Goal: Task Accomplishment & Management: Manage account settings

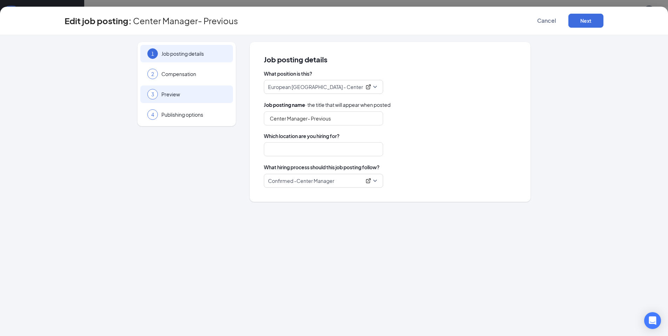
type input "Center Manager- Previous"
type input "[PERSON_NAME][GEOGRAPHIC_DATA]"
click at [177, 98] on div "3 Preview" at bounding box center [186, 95] width 93 height 18
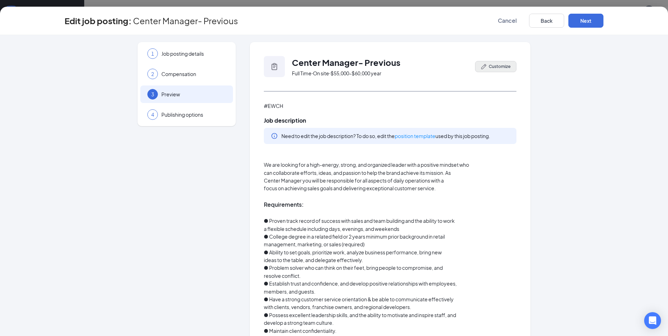
click at [487, 65] on button "Customize" at bounding box center [495, 66] width 41 height 11
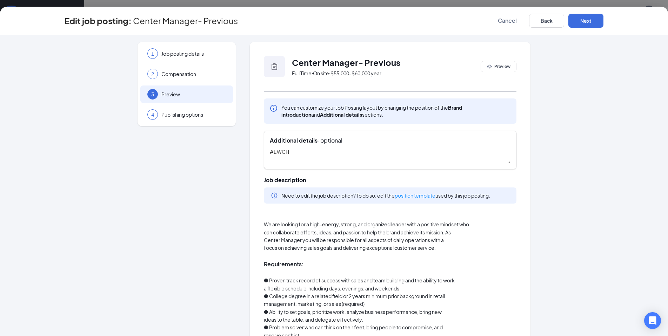
click at [353, 157] on textarea "#EWCH" at bounding box center [390, 155] width 241 height 15
type textarea "#"
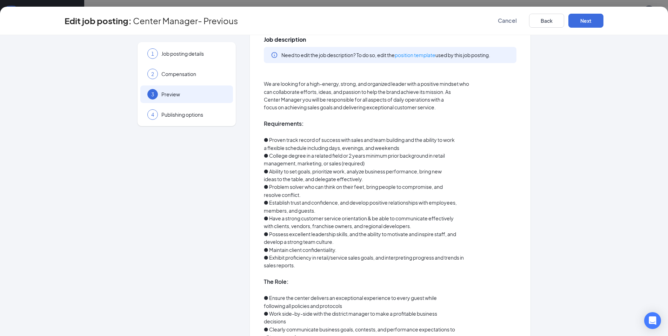
scroll to position [262, 0]
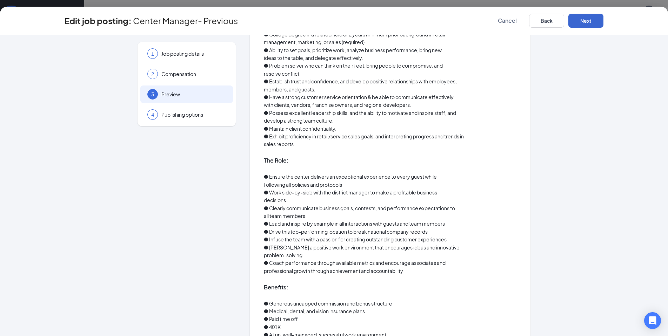
click at [577, 20] on button "Next" at bounding box center [585, 21] width 35 height 14
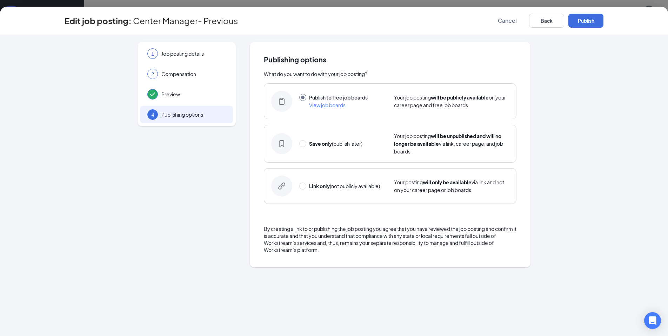
scroll to position [0, 0]
click at [304, 147] on span at bounding box center [302, 143] width 7 height 7
click at [304, 147] on input "radio" at bounding box center [302, 143] width 7 height 7
radio input "false"
radio input "true"
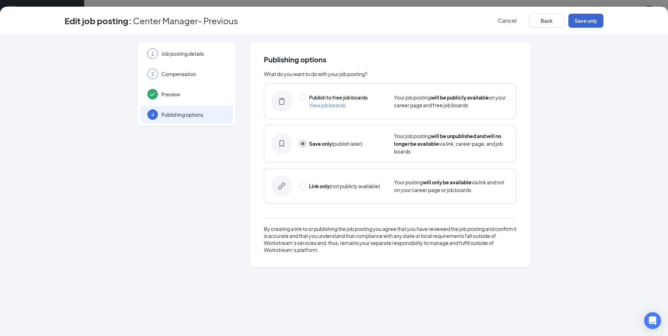
click at [587, 21] on button "Save only" at bounding box center [585, 21] width 35 height 14
click at [580, 18] on button "Save only" at bounding box center [585, 21] width 35 height 14
click at [581, 22] on button "Save only" at bounding box center [585, 21] width 35 height 14
click at [579, 14] on button "Save only" at bounding box center [585, 21] width 35 height 14
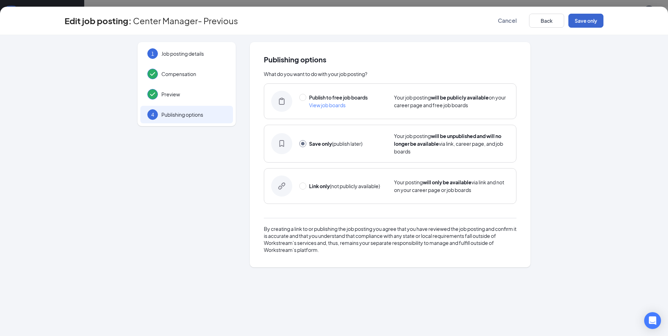
click at [583, 23] on button "Save only" at bounding box center [585, 21] width 35 height 14
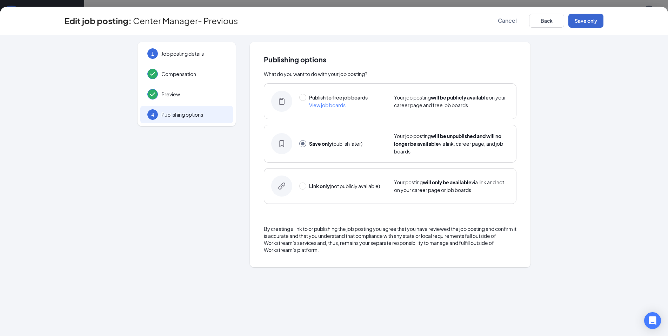
click at [575, 21] on button "Save only" at bounding box center [585, 21] width 35 height 14
click at [506, 23] on span "Cancel" at bounding box center [507, 20] width 19 height 7
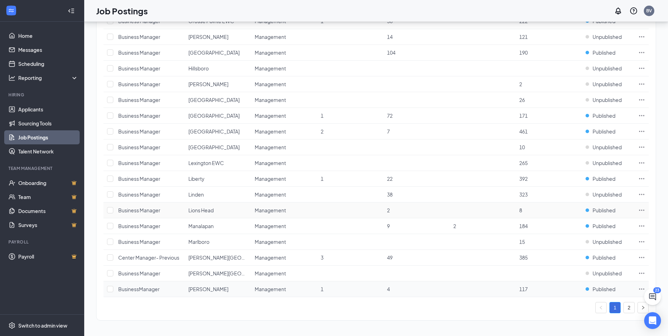
scroll to position [611, 0]
click at [207, 260] on span "[PERSON_NAME][GEOGRAPHIC_DATA]" at bounding box center [233, 258] width 91 height 6
click at [149, 257] on span "Center Manager- Previous" at bounding box center [148, 258] width 61 height 6
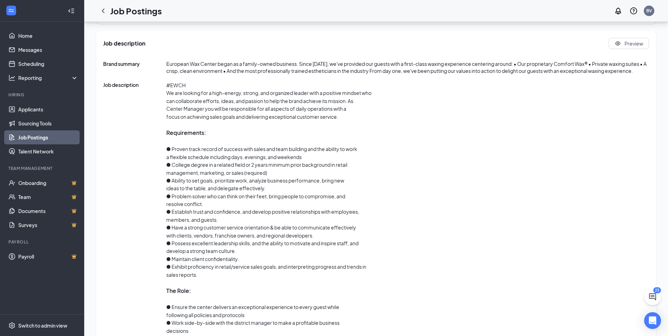
scroll to position [302, 0]
click at [621, 46] on button "Preview" at bounding box center [628, 44] width 40 height 11
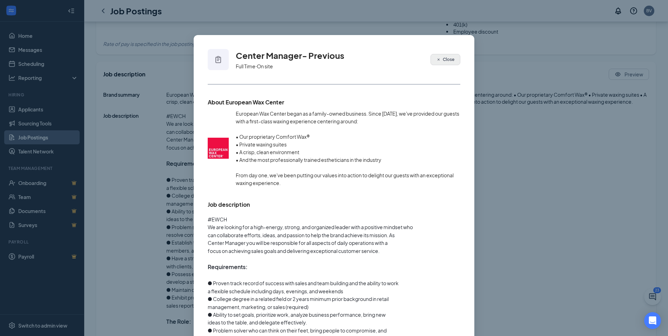
click at [447, 60] on span "Close" at bounding box center [449, 59] width 12 height 6
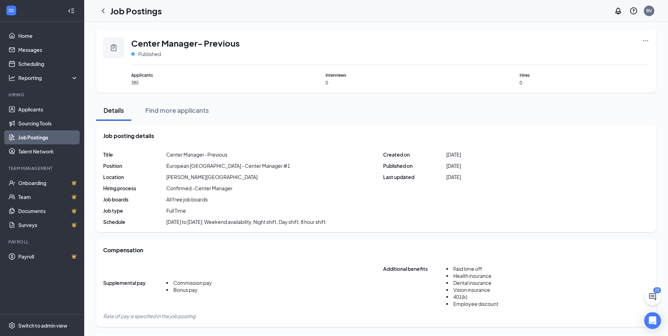
click at [645, 39] on icon "Ellipses" at bounding box center [645, 40] width 7 height 7
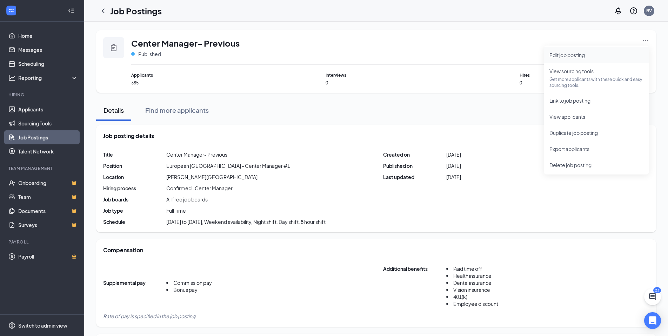
click at [581, 54] on span "Edit job posting" at bounding box center [566, 55] width 35 height 6
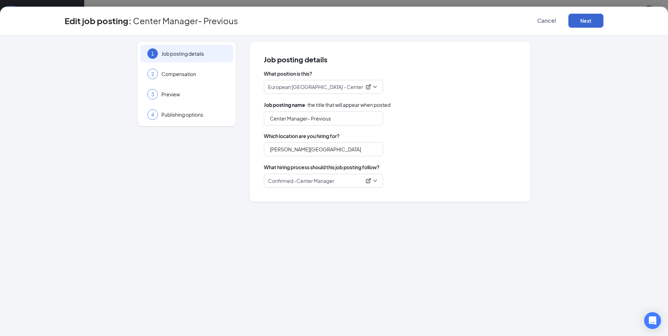
click at [599, 16] on button "Next" at bounding box center [585, 21] width 35 height 14
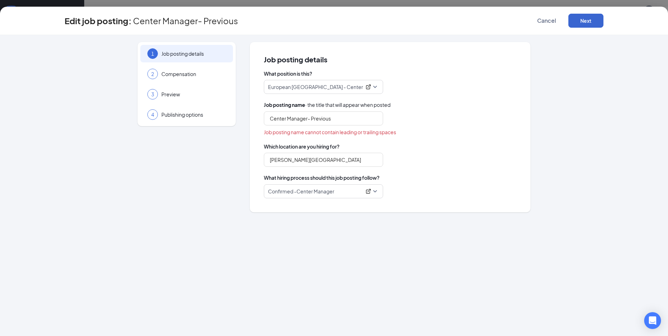
click at [576, 17] on button "Next" at bounding box center [585, 21] width 35 height 14
click at [312, 117] on input "Center Manager- Previous" at bounding box center [323, 119] width 119 height 14
click at [586, 20] on button "Next" at bounding box center [585, 21] width 35 height 14
click at [591, 11] on div "Edit job posting: Center Manager-Previous Cancel Next" at bounding box center [334, 21] width 668 height 28
click at [591, 23] on button "Next" at bounding box center [585, 21] width 35 height 14
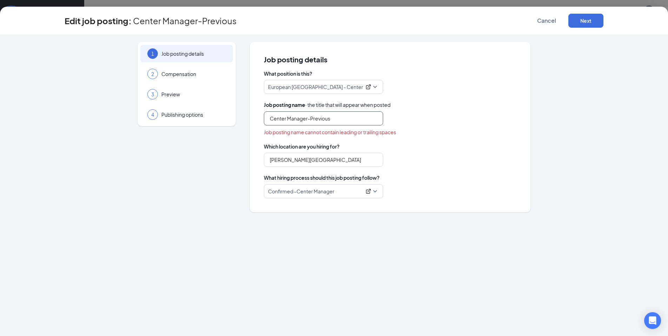
click at [285, 120] on input "Center Manager-Previous" at bounding box center [323, 119] width 119 height 14
click at [334, 119] on input "Center Manager-Previous" at bounding box center [323, 119] width 119 height 14
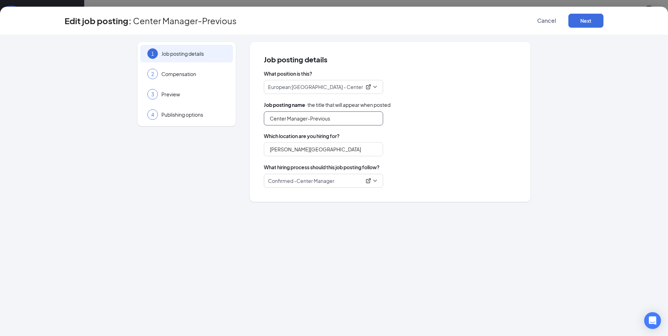
click at [309, 117] on input "Center Manager-Previous" at bounding box center [323, 119] width 119 height 14
type input "Center Manager- Previous"
click at [587, 20] on button "Next" at bounding box center [585, 21] width 35 height 14
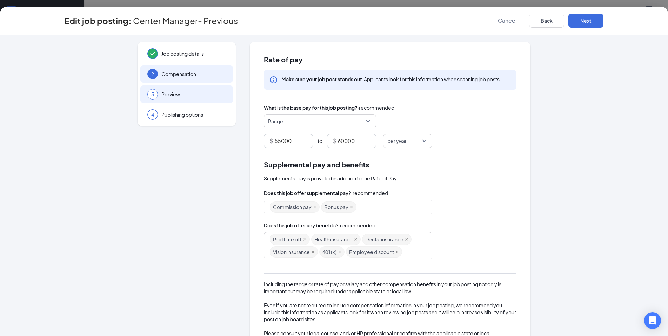
click at [186, 94] on span "Preview" at bounding box center [193, 94] width 65 height 7
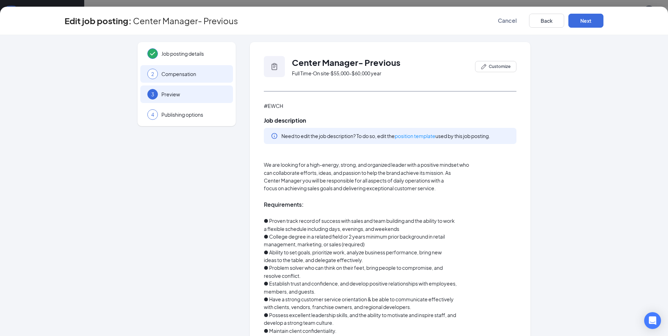
click at [188, 78] on div "2 Compensation" at bounding box center [186, 74] width 93 height 18
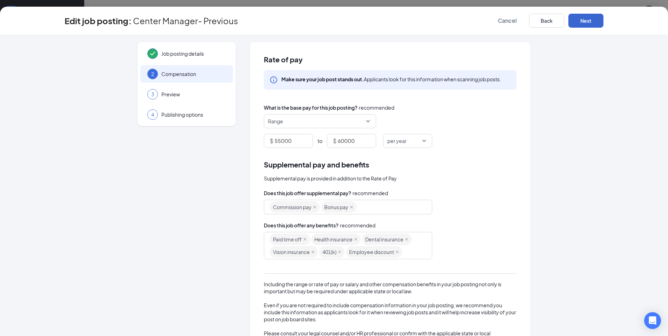
click at [598, 22] on button "Next" at bounding box center [585, 21] width 35 height 14
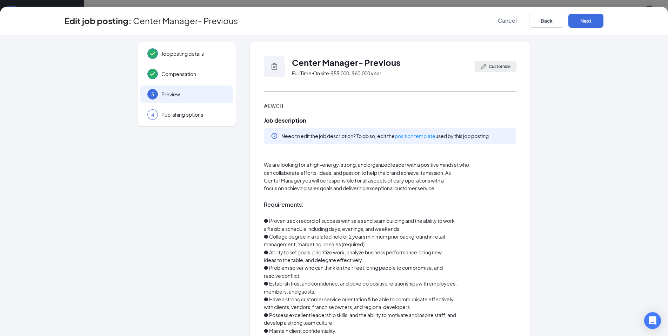
click at [506, 69] on span "Customize" at bounding box center [500, 66] width 22 height 6
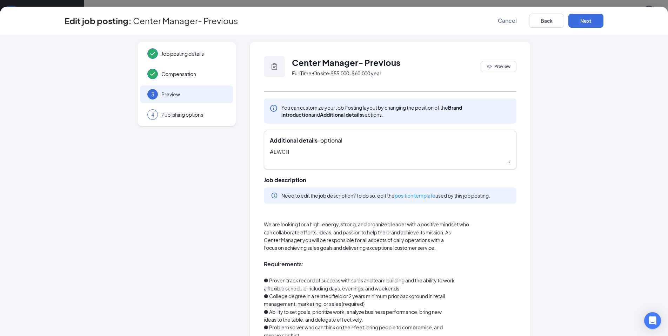
click at [305, 154] on textarea "#EWCH" at bounding box center [390, 155] width 241 height 15
type textarea "#"
click at [592, 21] on button "Next" at bounding box center [585, 21] width 35 height 14
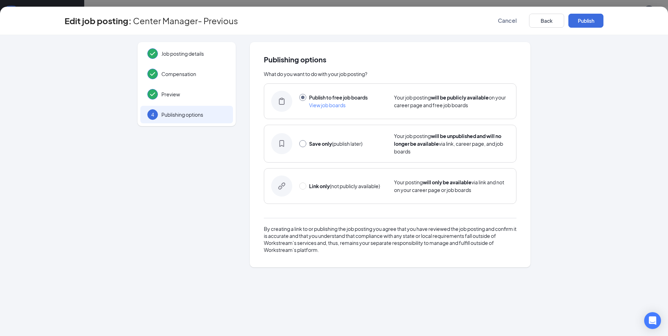
click at [303, 145] on span at bounding box center [302, 143] width 7 height 7
click at [303, 145] on input "radio" at bounding box center [302, 143] width 7 height 7
radio input "false"
radio input "true"
click at [594, 19] on button "Save only" at bounding box center [585, 21] width 35 height 14
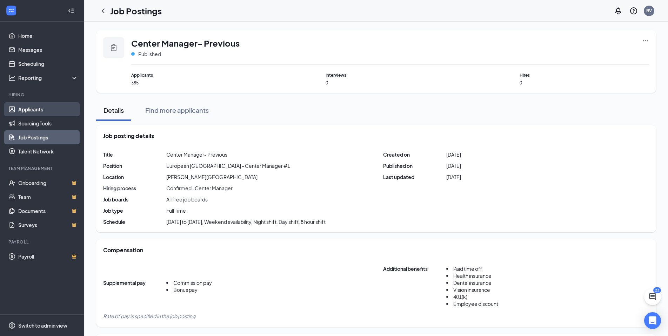
click at [45, 111] on link "Applicants" at bounding box center [48, 109] width 60 height 14
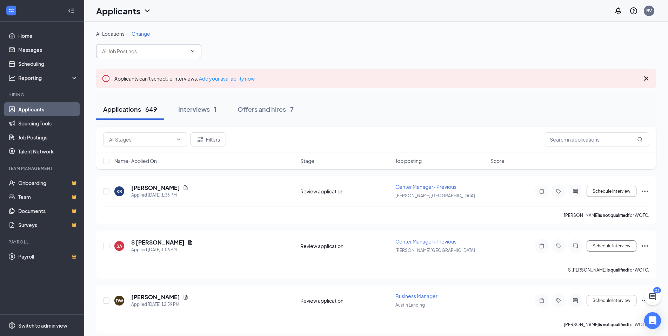
click at [155, 52] on input "text" at bounding box center [144, 51] width 85 height 8
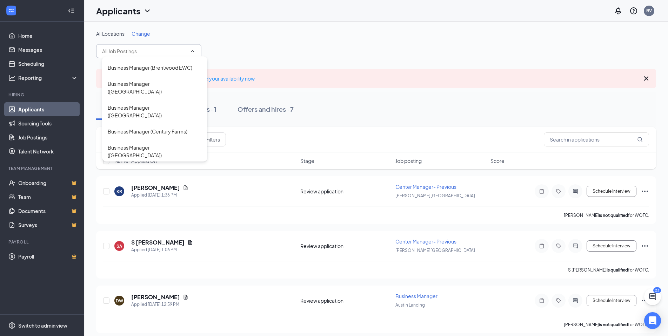
scroll to position [243, 0]
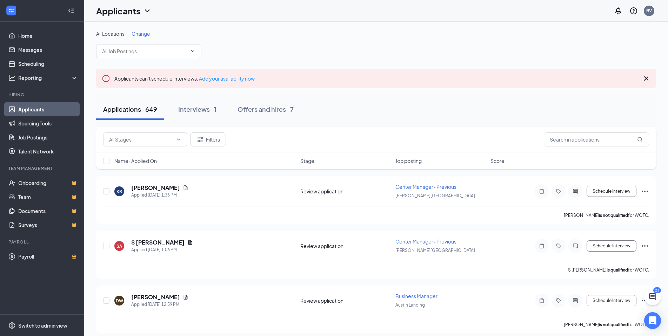
click at [307, 124] on div "Applications · 649 Interviews · 1 Offers and hires · 7" at bounding box center [376, 109] width 560 height 35
click at [152, 54] on input "text" at bounding box center [144, 51] width 85 height 8
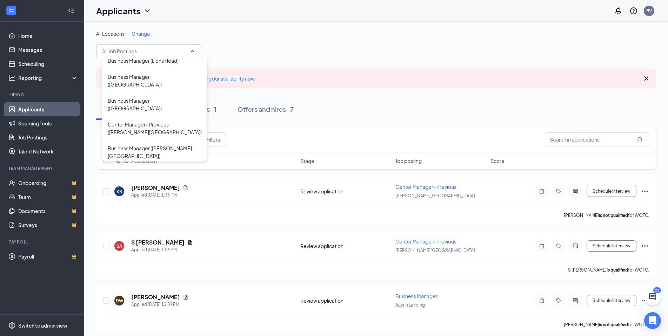
scroll to position [962, 0]
type input "Business Manager ([GEOGRAPHIC_DATA])"
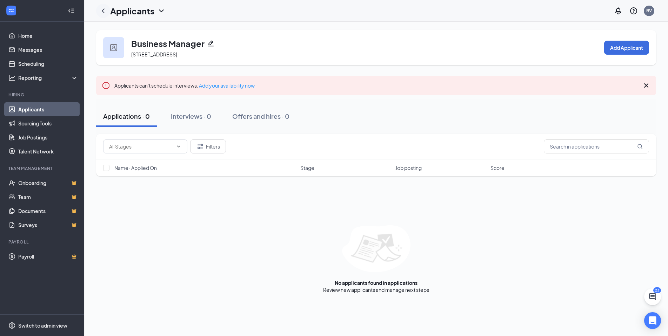
click at [103, 10] on icon "ChevronLeft" at bounding box center [103, 10] width 3 height 5
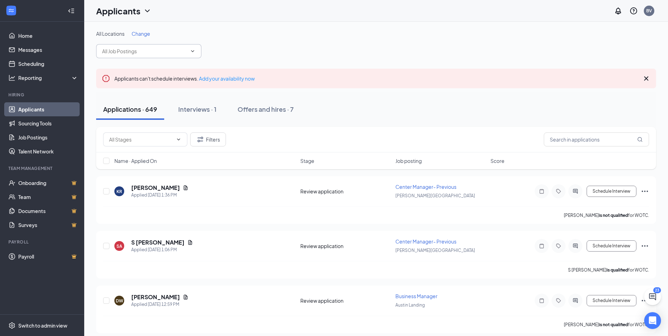
click at [152, 52] on input "text" at bounding box center [144, 51] width 85 height 8
type input "n"
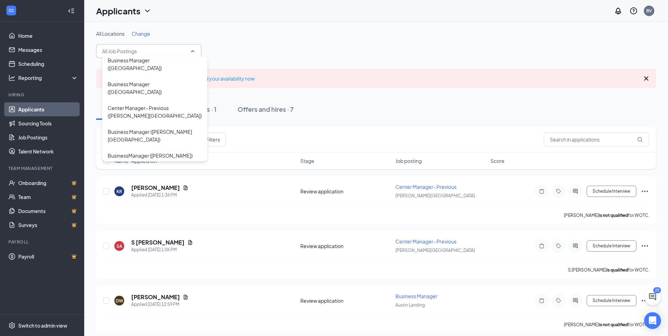
scroll to position [977, 0]
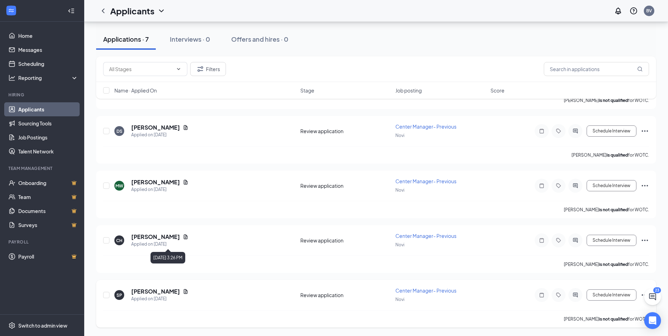
scroll to position [231, 0]
click at [162, 292] on h5 "[PERSON_NAME]" at bounding box center [155, 292] width 49 height 8
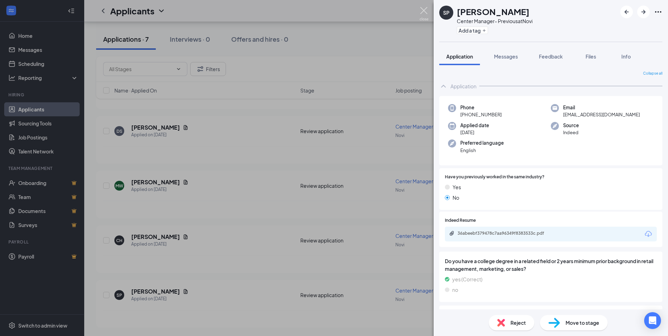
click at [423, 11] on img at bounding box center [423, 14] width 9 height 14
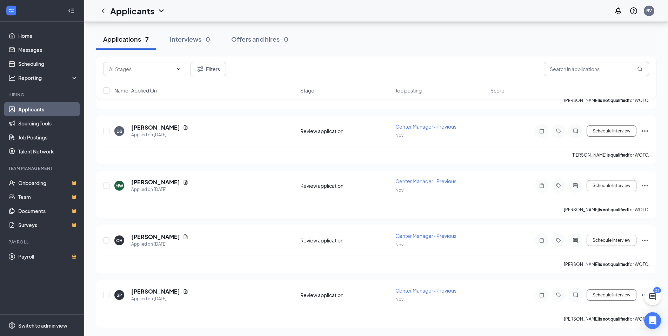
click at [48, 115] on link "Applicants" at bounding box center [48, 109] width 60 height 14
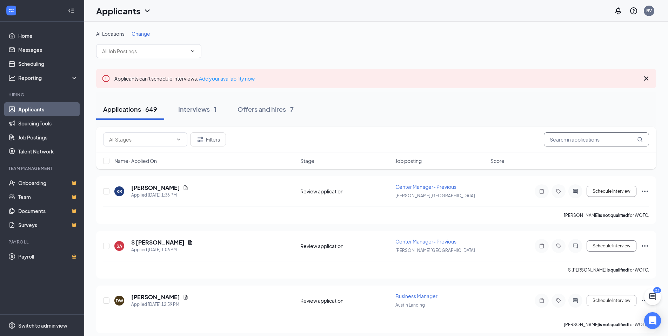
click at [585, 140] on input "text" at bounding box center [596, 140] width 105 height 14
click at [178, 49] on input "text" at bounding box center [144, 51] width 85 height 8
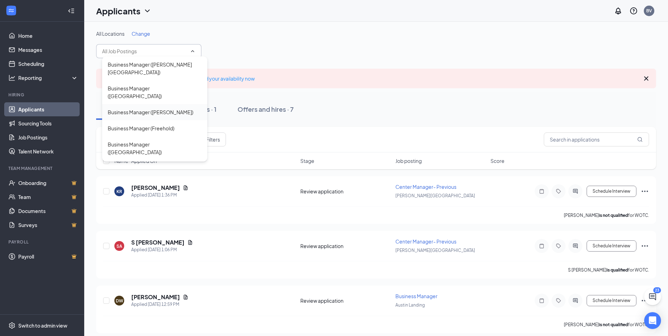
scroll to position [591, 0]
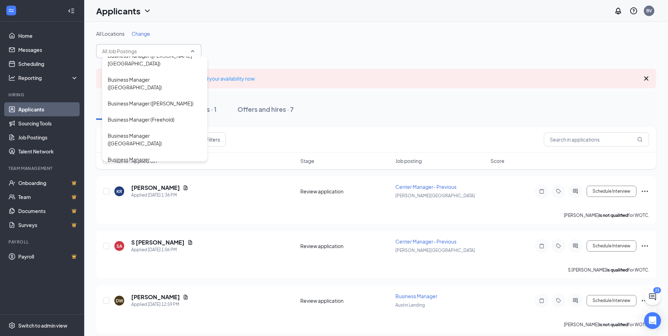
click at [175, 307] on div "Business Manager ([GEOGRAPHIC_DATA])" at bounding box center [155, 314] width 94 height 15
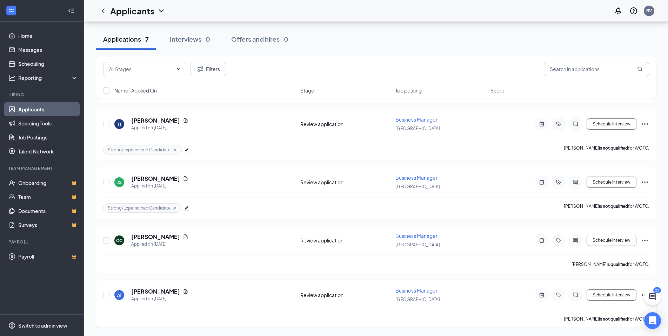
scroll to position [238, 0]
click at [150, 290] on h5 "[PERSON_NAME]" at bounding box center [155, 292] width 49 height 8
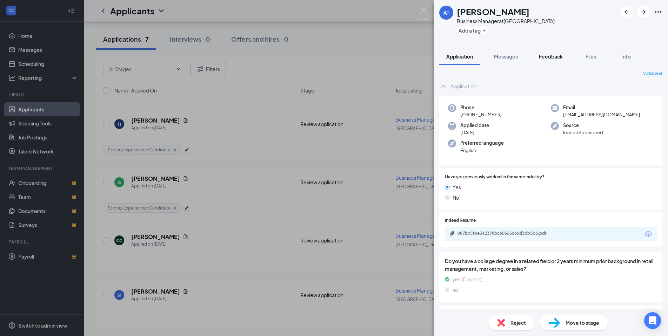
click at [549, 60] on div "Feedback" at bounding box center [551, 56] width 24 height 7
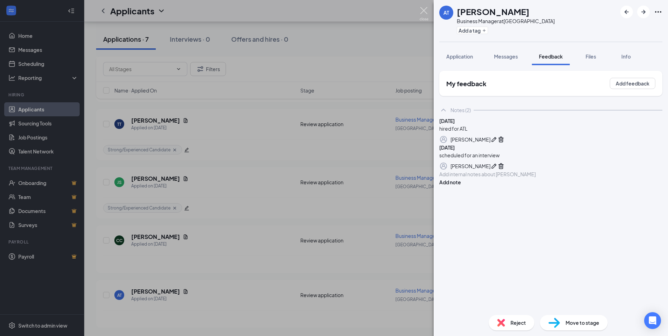
click at [424, 9] on img at bounding box center [423, 14] width 9 height 14
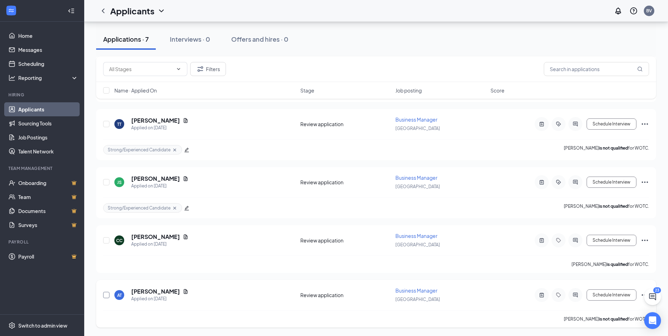
click at [107, 296] on input "checkbox" at bounding box center [106, 295] width 6 height 6
checkbox input "true"
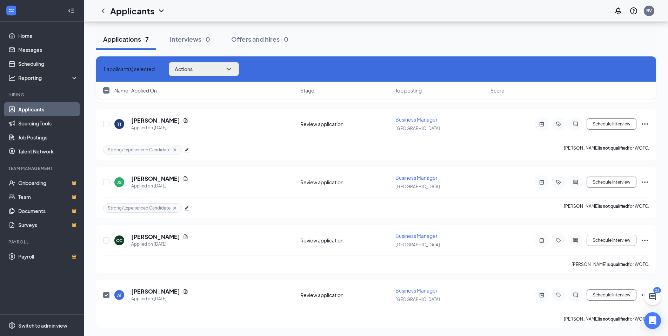
click at [234, 70] on button "Actions" at bounding box center [204, 69] width 70 height 14
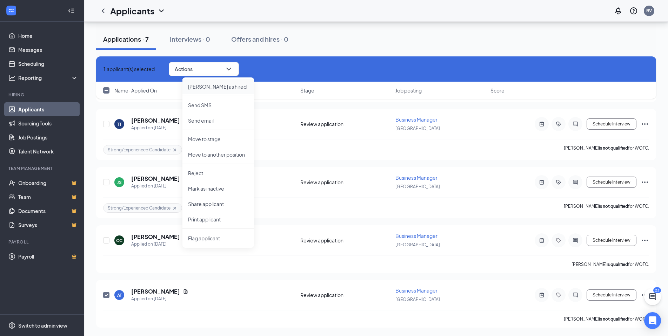
click at [221, 84] on p "[PERSON_NAME] as hired" at bounding box center [218, 86] width 60 height 7
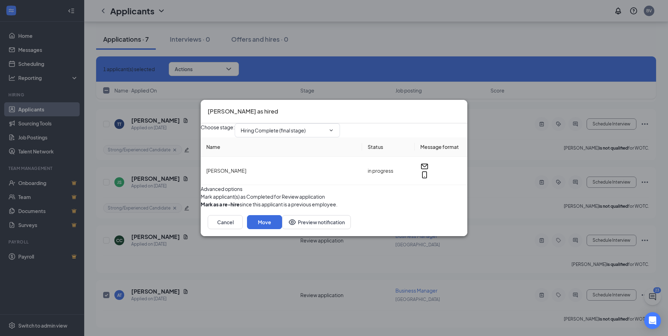
click at [460, 107] on icon "Cross" at bounding box center [460, 107] width 0 height 0
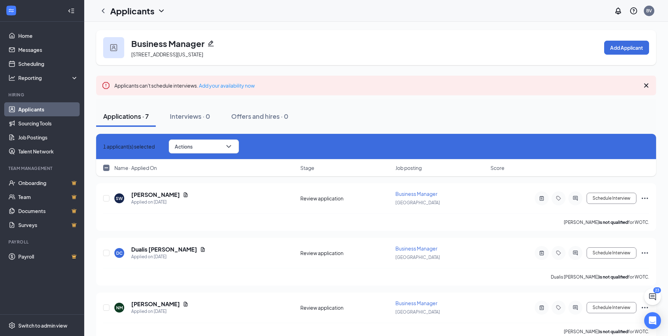
click at [59, 110] on link "Applicants" at bounding box center [48, 109] width 60 height 14
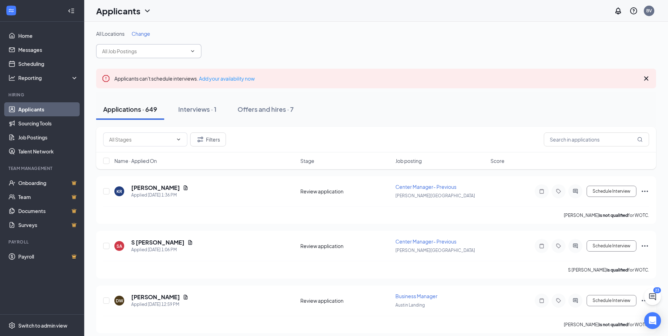
click at [133, 48] on input "text" at bounding box center [144, 51] width 85 height 8
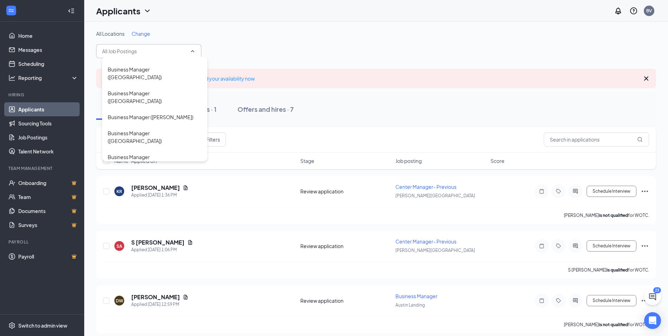
scroll to position [720, 0]
click at [174, 313] on div "Business Manager ([GEOGRAPHIC_DATA])" at bounding box center [155, 320] width 94 height 15
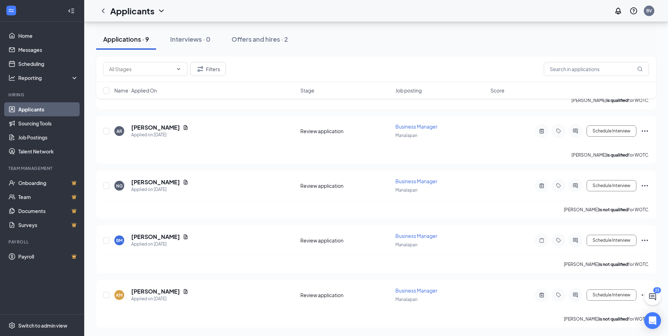
scroll to position [341, 0]
click at [59, 106] on link "Applicants" at bounding box center [48, 109] width 60 height 14
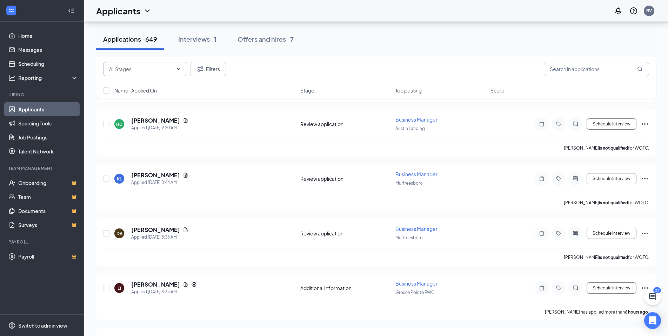
click at [169, 69] on input "text" at bounding box center [141, 69] width 64 height 8
click at [285, 71] on div "Additional Information (127) Review application (506) Review Stage (272) Filters" at bounding box center [376, 69] width 546 height 14
click at [418, 284] on span "Business Manager" at bounding box center [416, 284] width 42 height 6
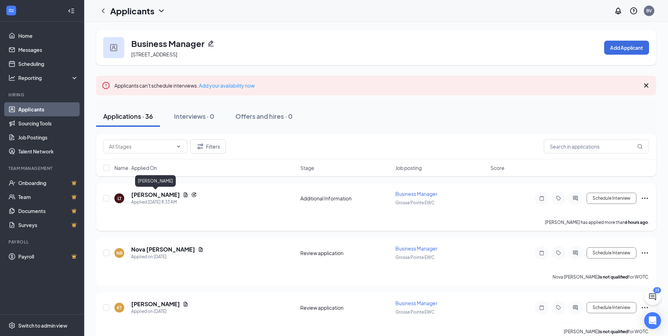
click at [163, 195] on h5 "[PERSON_NAME]" at bounding box center [155, 195] width 49 height 8
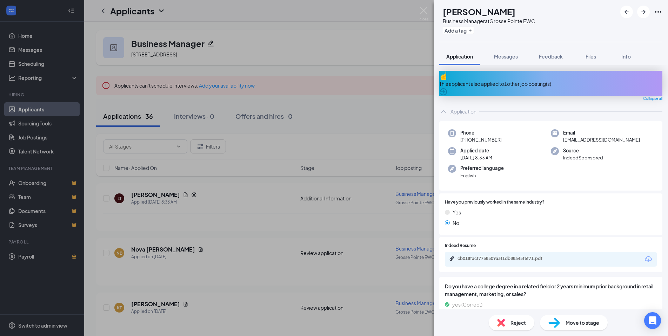
click at [515, 73] on div "This applicant also applied to 1 other job posting(s)" at bounding box center [550, 83] width 223 height 25
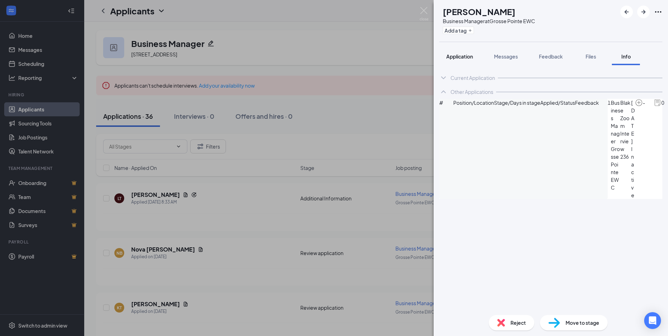
click at [463, 57] on span "Application" at bounding box center [459, 56] width 27 height 6
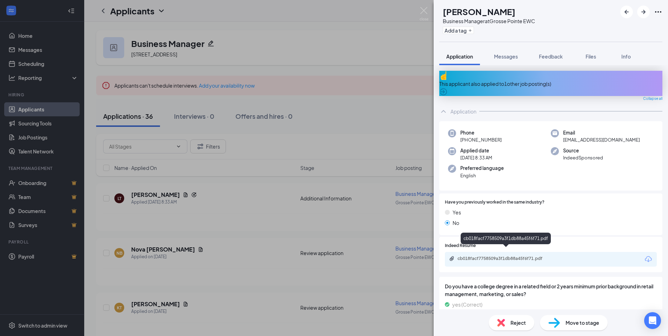
click at [526, 256] on div "cb018facf7758509a3f1db88a45f6f71.pdf" at bounding box center [506, 259] width 98 height 6
